Goal: Information Seeking & Learning: Learn about a topic

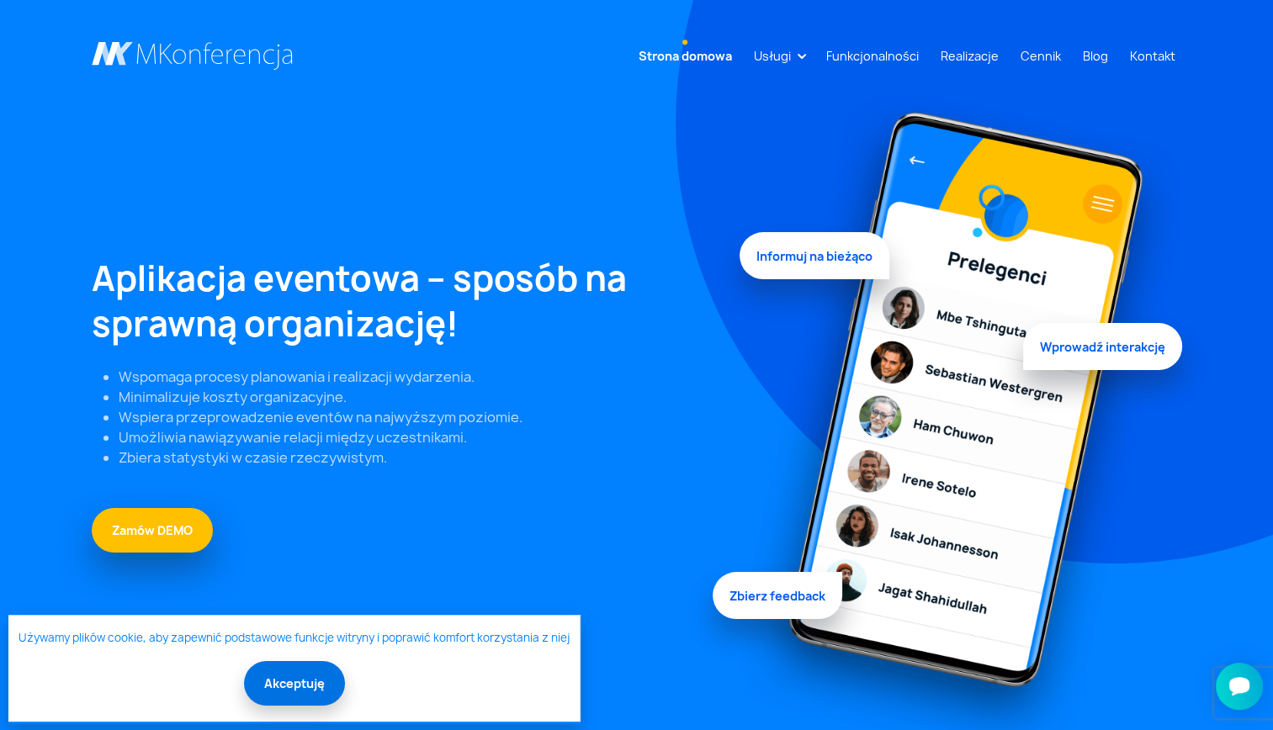
click at [311, 678] on button "Akceptuję" at bounding box center [294, 683] width 101 height 45
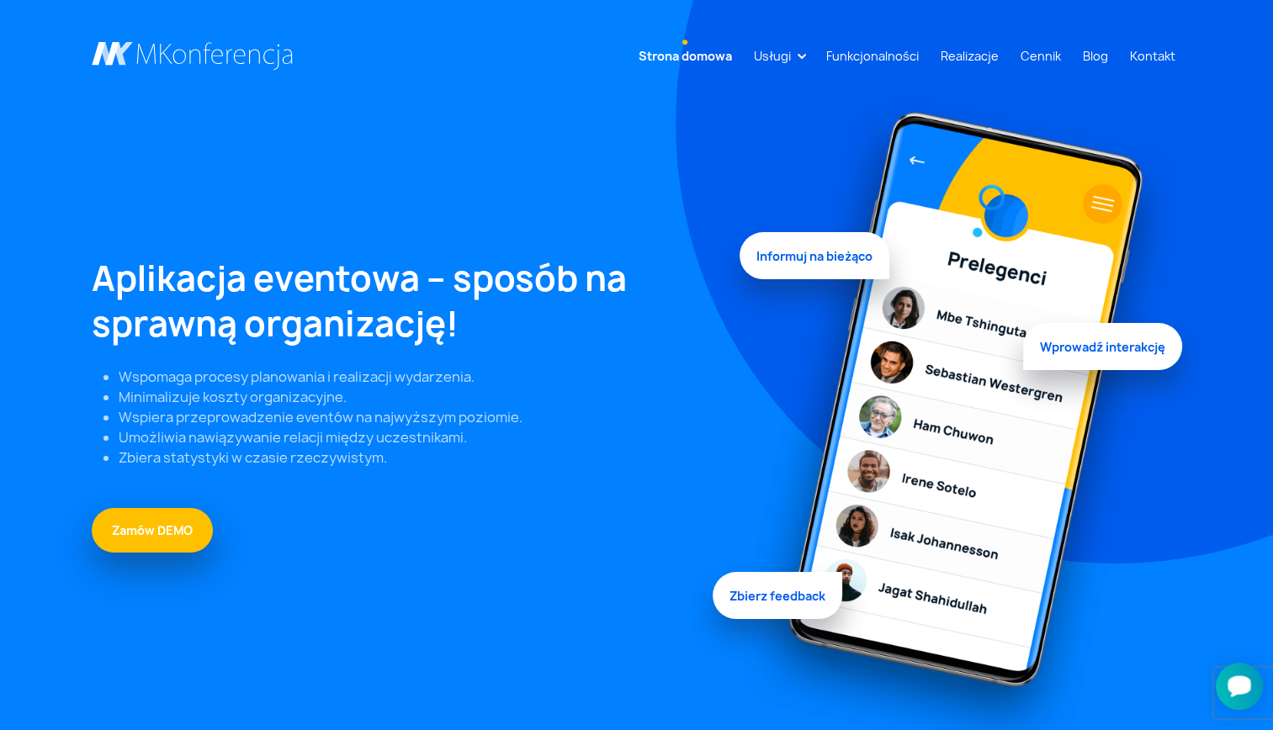
click at [1235, 684] on icon "Otwórz czat Smartsupp" at bounding box center [1239, 686] width 24 height 21
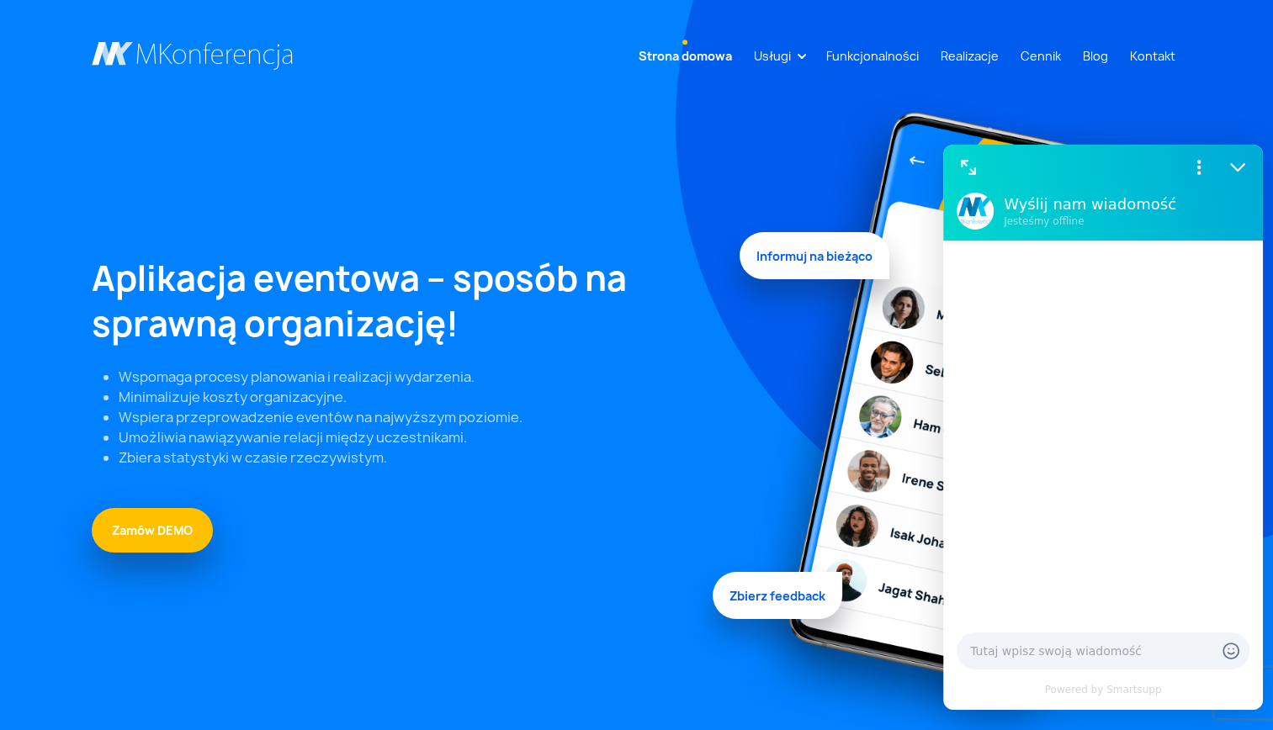
click at [1013, 103] on img at bounding box center [960, 424] width 442 height 660
click at [1023, 77] on nav "Strona domowa Usługi Aplikacja mobilna Strona WWW Rejestracja/Sprzedaż biletów" at bounding box center [636, 49] width 1273 height 98
click at [952, 54] on link "Realizacje" at bounding box center [970, 55] width 72 height 31
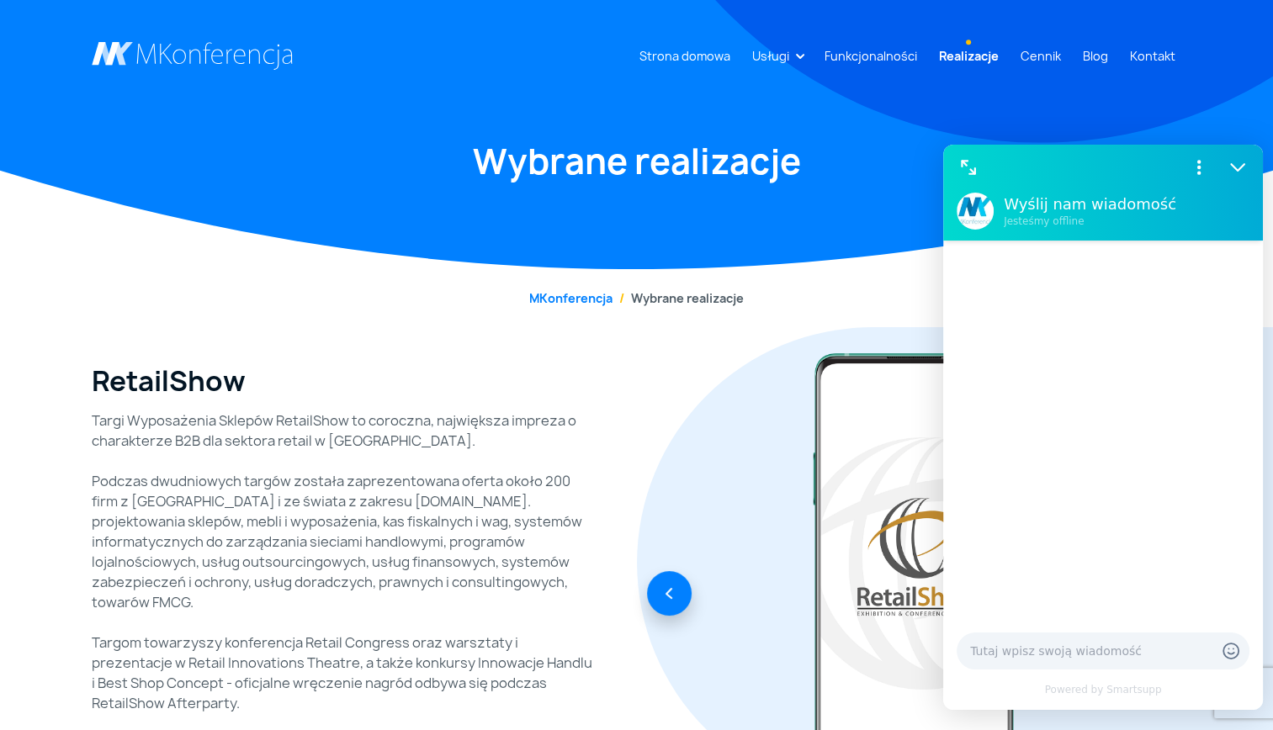
click at [820, 125] on div "Strona domowa Usługi Aplikacja mobilna Strona WWW Rejestracja/Sprzedaż biletów" at bounding box center [636, 134] width 1273 height 269
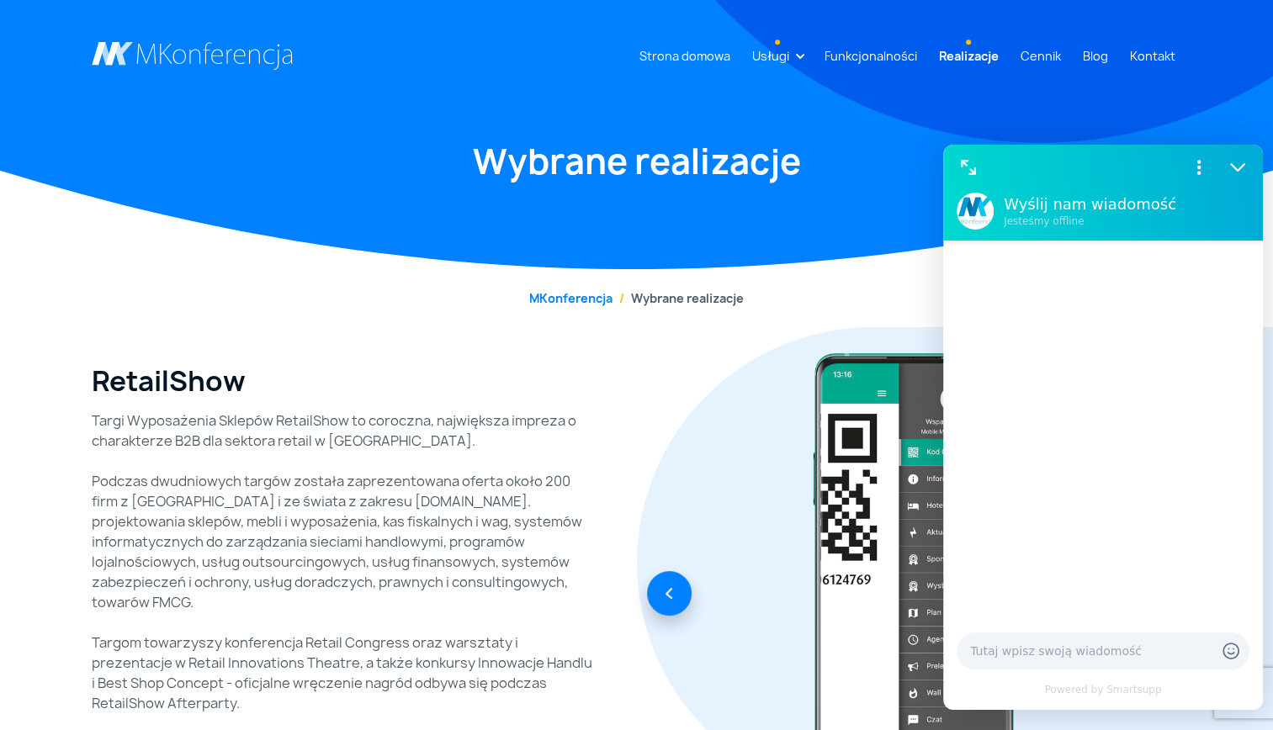
click at [796, 57] on link "Usługi" at bounding box center [770, 55] width 50 height 31
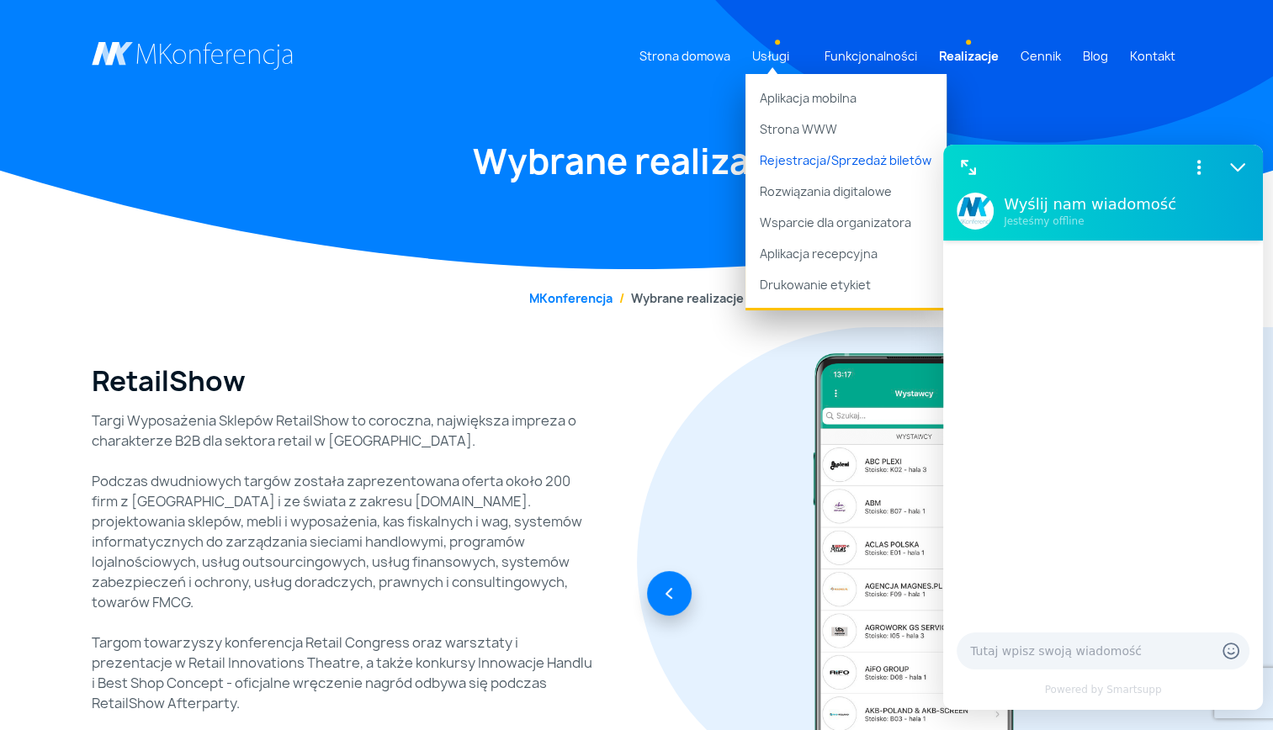
click at [823, 167] on link "Rejestracja/Sprzedaż biletów" at bounding box center [845, 160] width 201 height 31
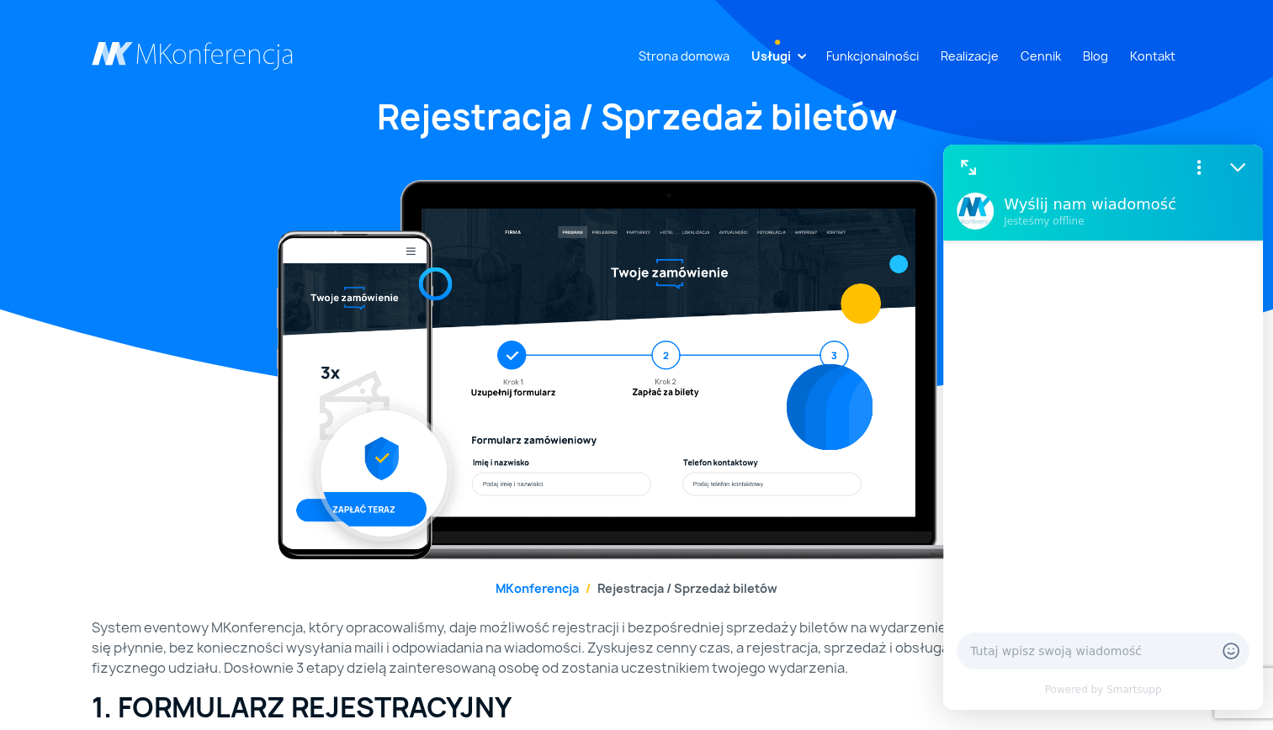
drag, startPoint x: 0, startPoint y: 0, endPoint x: 814, endPoint y: 77, distance: 818.0
click at [814, 77] on div "Strona domowa Usługi Aplikacja mobilna Strona WWW Rejestracja/Sprzedaż biletów …" at bounding box center [636, 279] width 1273 height 559
